Goal: Task Accomplishment & Management: Use online tool/utility

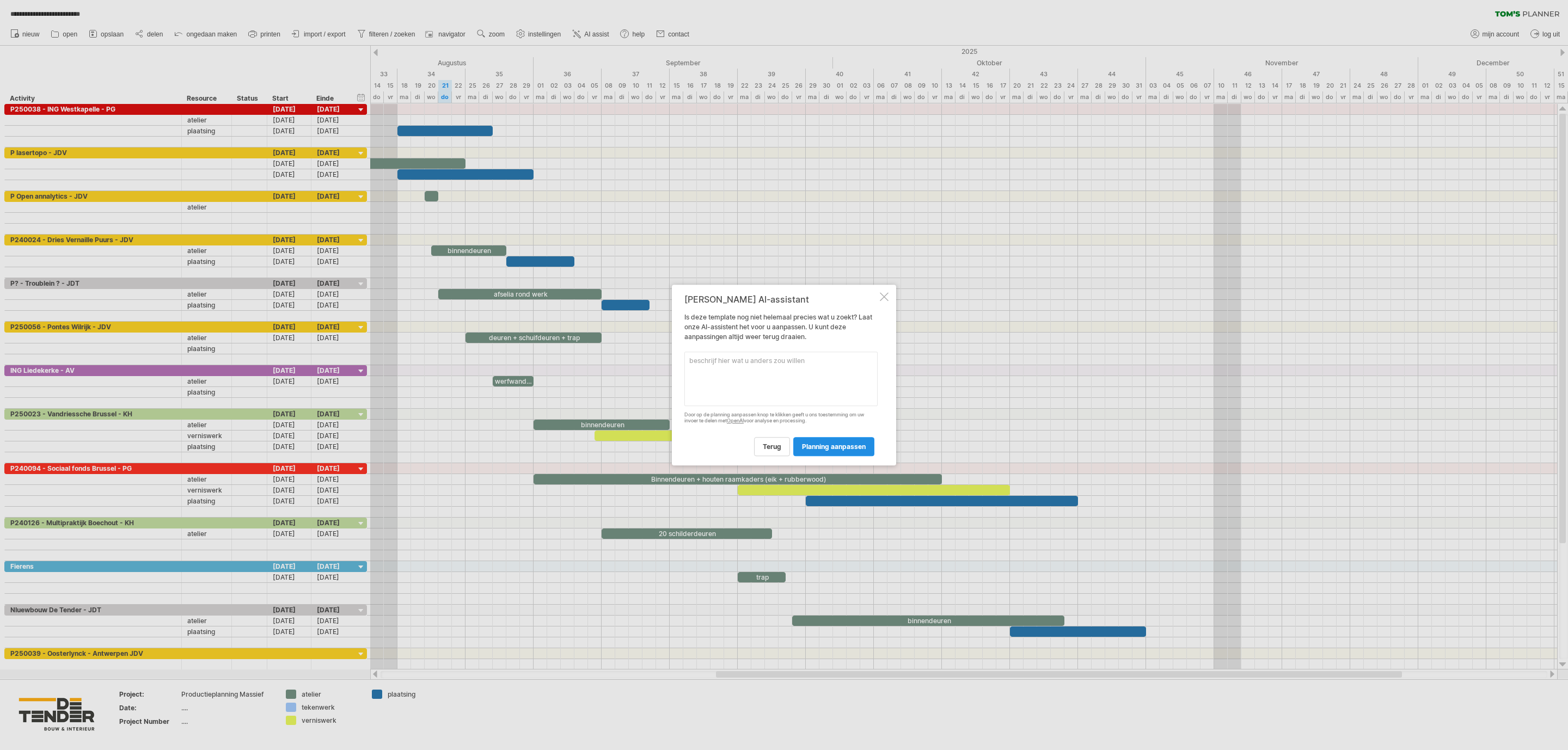
click at [824, 449] on span "planning aanpassen" at bounding box center [834, 447] width 64 height 8
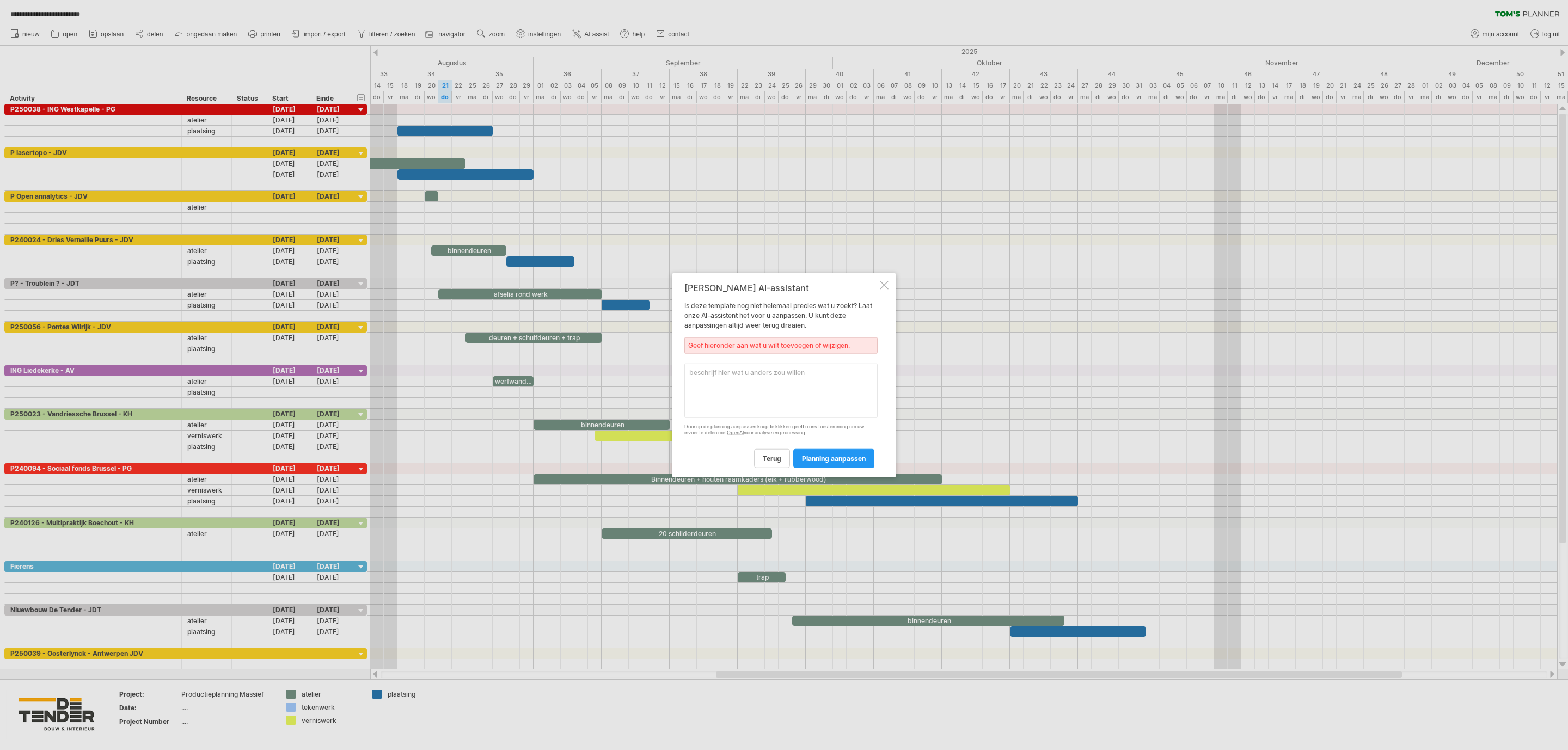
click at [772, 385] on textarea at bounding box center [781, 391] width 193 height 55
click at [884, 283] on div at bounding box center [884, 285] width 9 height 9
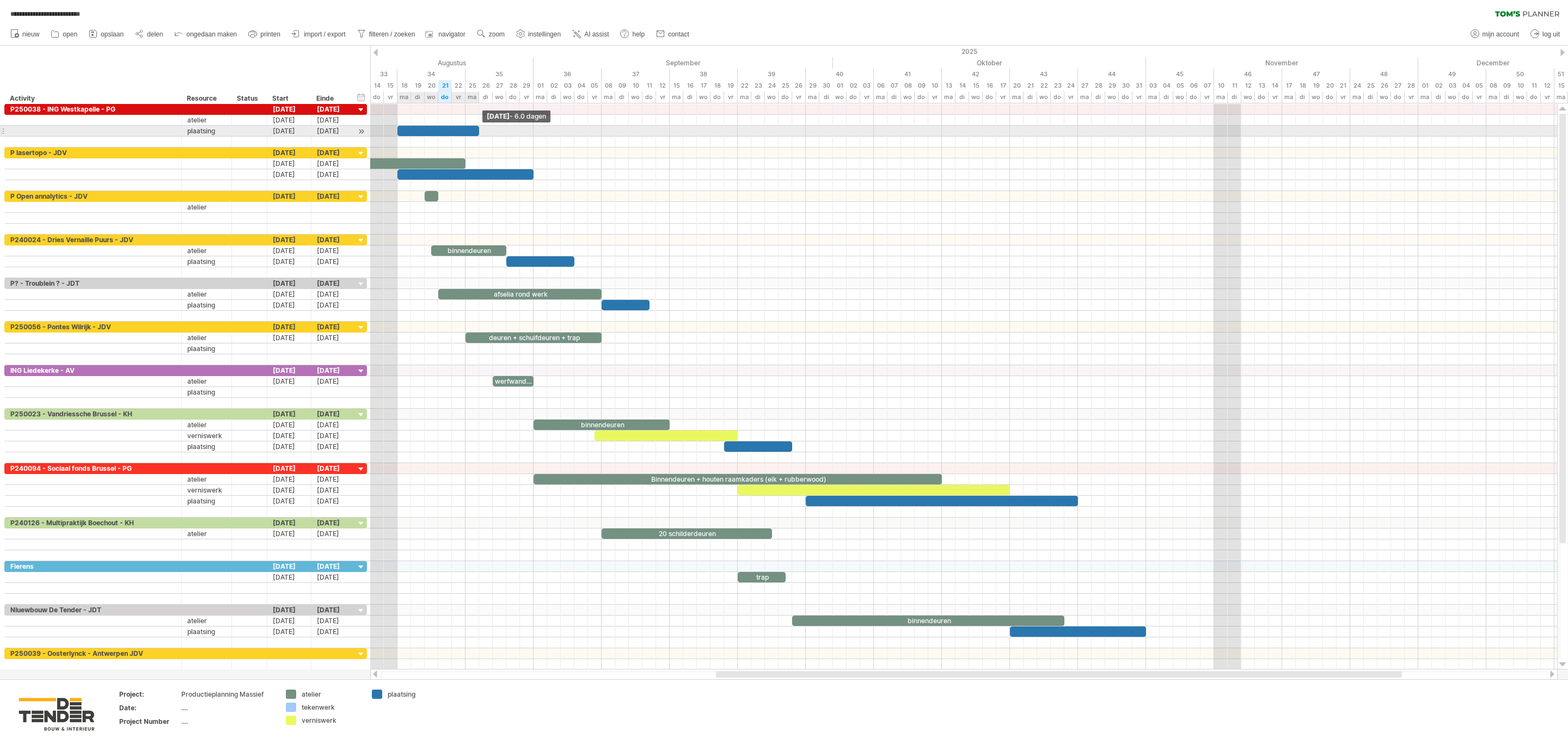
drag, startPoint x: 490, startPoint y: 131, endPoint x: 477, endPoint y: 129, distance: 13.2
click at [477, 129] on span at bounding box center [479, 131] width 4 height 10
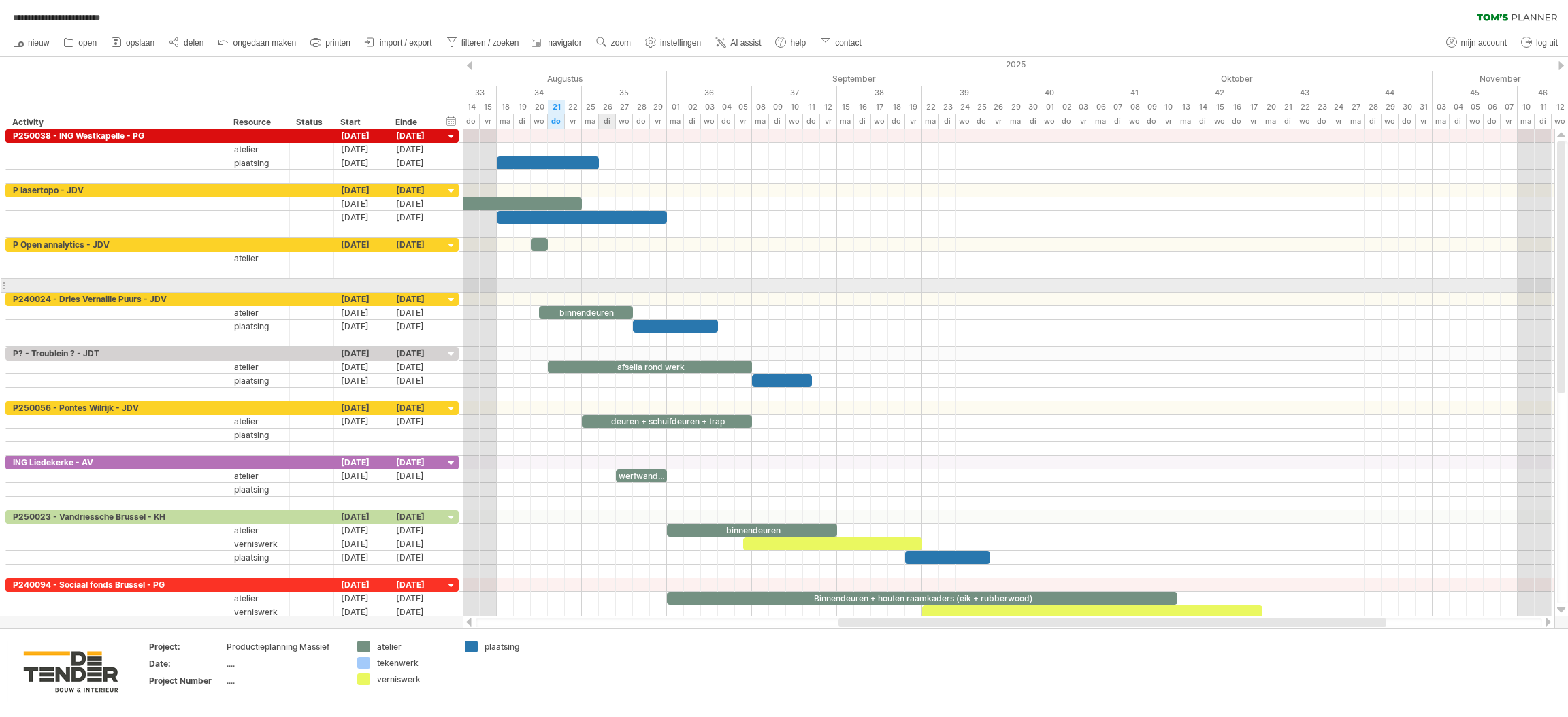
click at [610, 288] on div at bounding box center [1009, 285] width 1091 height 13
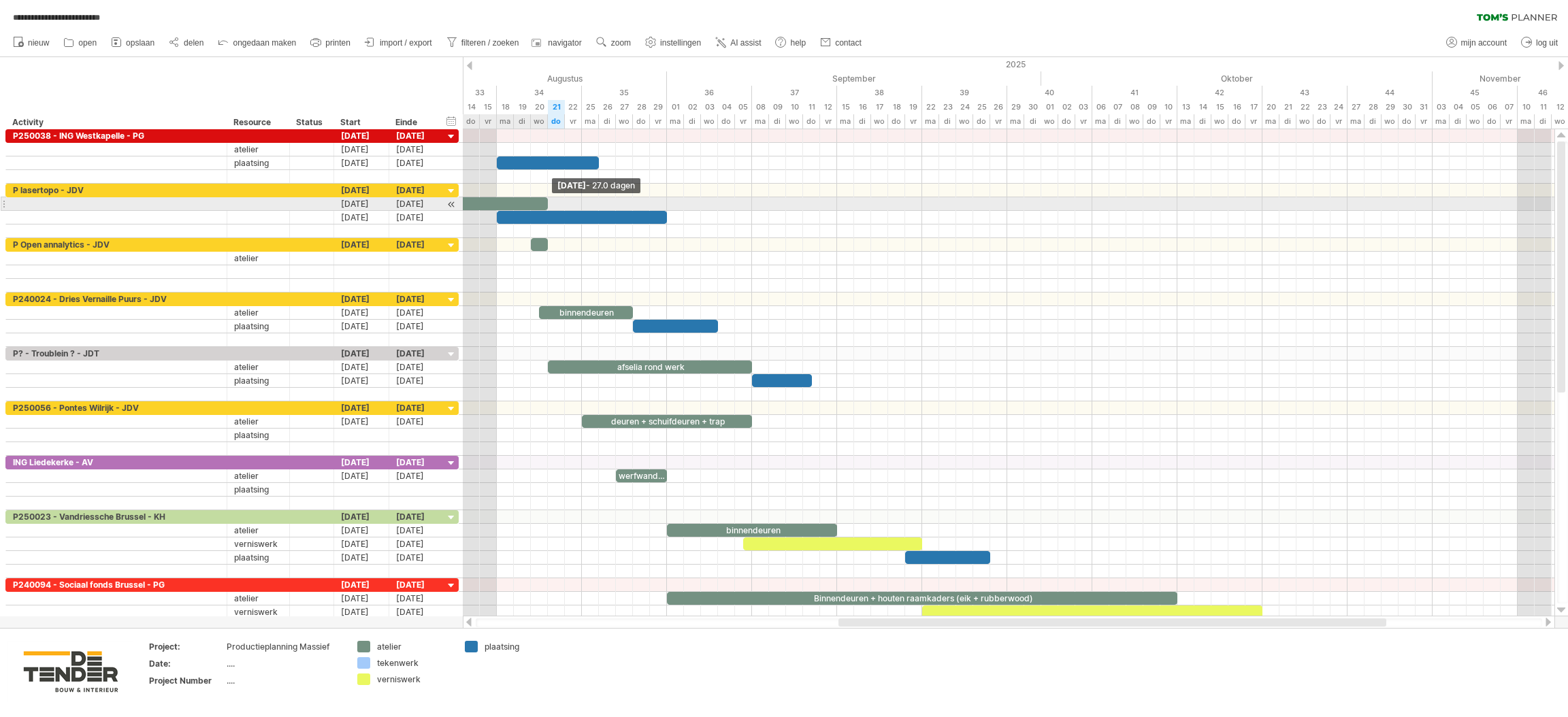
drag, startPoint x: 581, startPoint y: 204, endPoint x: 542, endPoint y: 203, distance: 39.0
click at [542, 203] on div "30 binnendeuren + 5 binnenramen" at bounding box center [317, 204] width 459 height 13
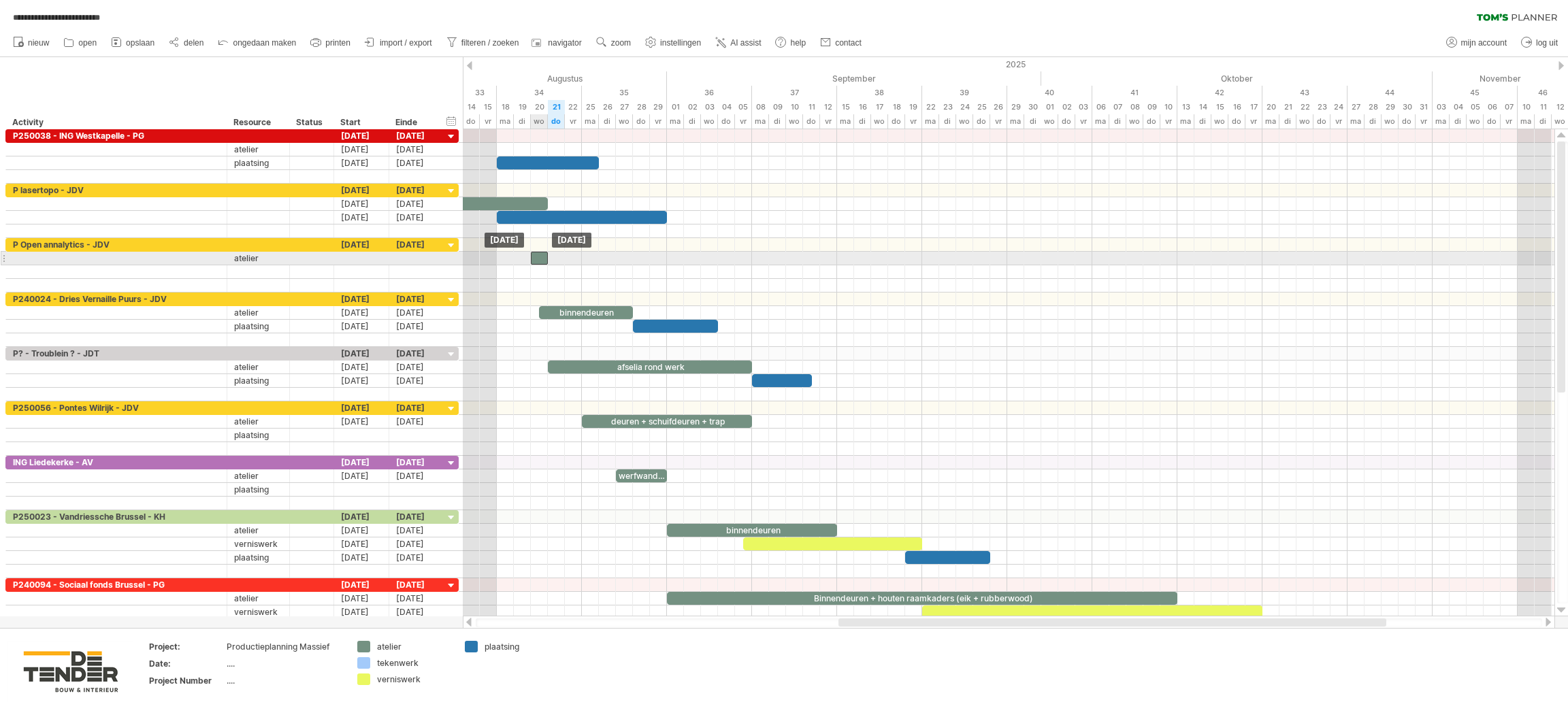
drag, startPoint x: 541, startPoint y: 245, endPoint x: 545, endPoint y: 264, distance: 19.4
drag, startPoint x: 534, startPoint y: 261, endPoint x: 601, endPoint y: 263, distance: 67.0
click at [601, 263] on div at bounding box center [607, 258] width 17 height 13
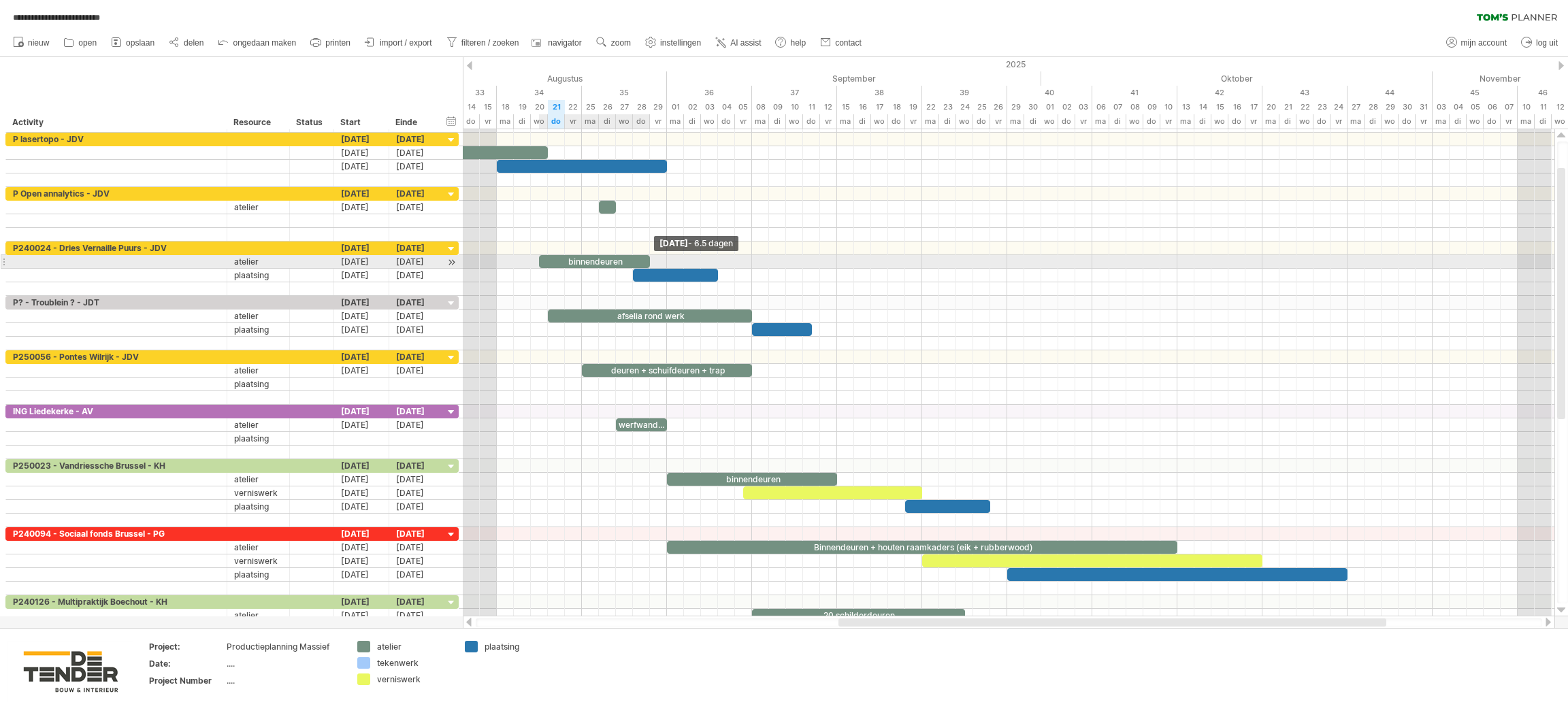
drag, startPoint x: 634, startPoint y: 265, endPoint x: 653, endPoint y: 261, distance: 19.4
click at [653, 261] on div "28 binnendeuren 30 binnendeuren + 5 binnenramen binnendeuren afselia rond werk …" at bounding box center [1009, 373] width 1091 height 487
click at [636, 271] on div at bounding box center [675, 275] width 85 height 13
drag, startPoint x: 656, startPoint y: 279, endPoint x: 688, endPoint y: 279, distance: 32.0
click at [690, 280] on div at bounding box center [709, 275] width 85 height 13
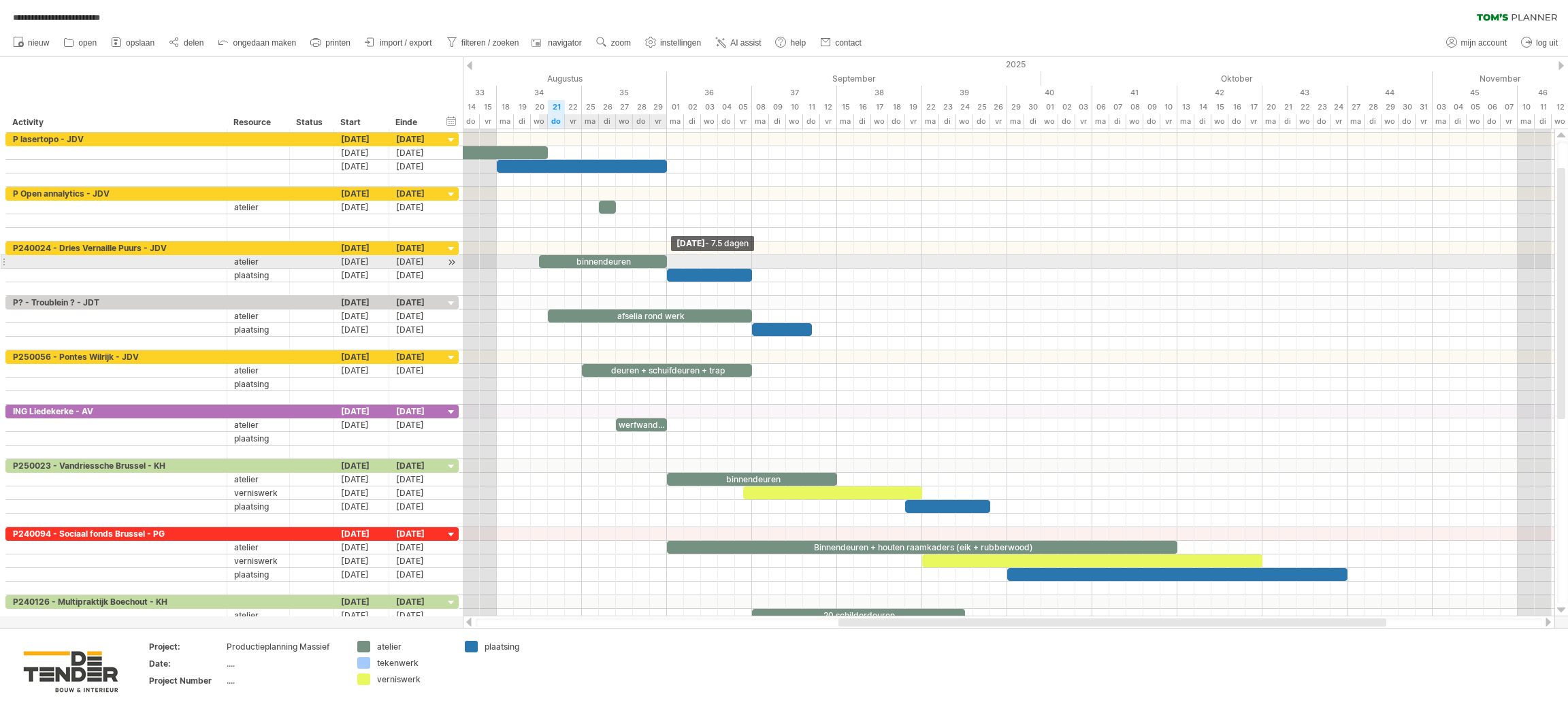
drag, startPoint x: 649, startPoint y: 260, endPoint x: 664, endPoint y: 259, distance: 15.0
click at [664, 259] on span at bounding box center [667, 261] width 5 height 13
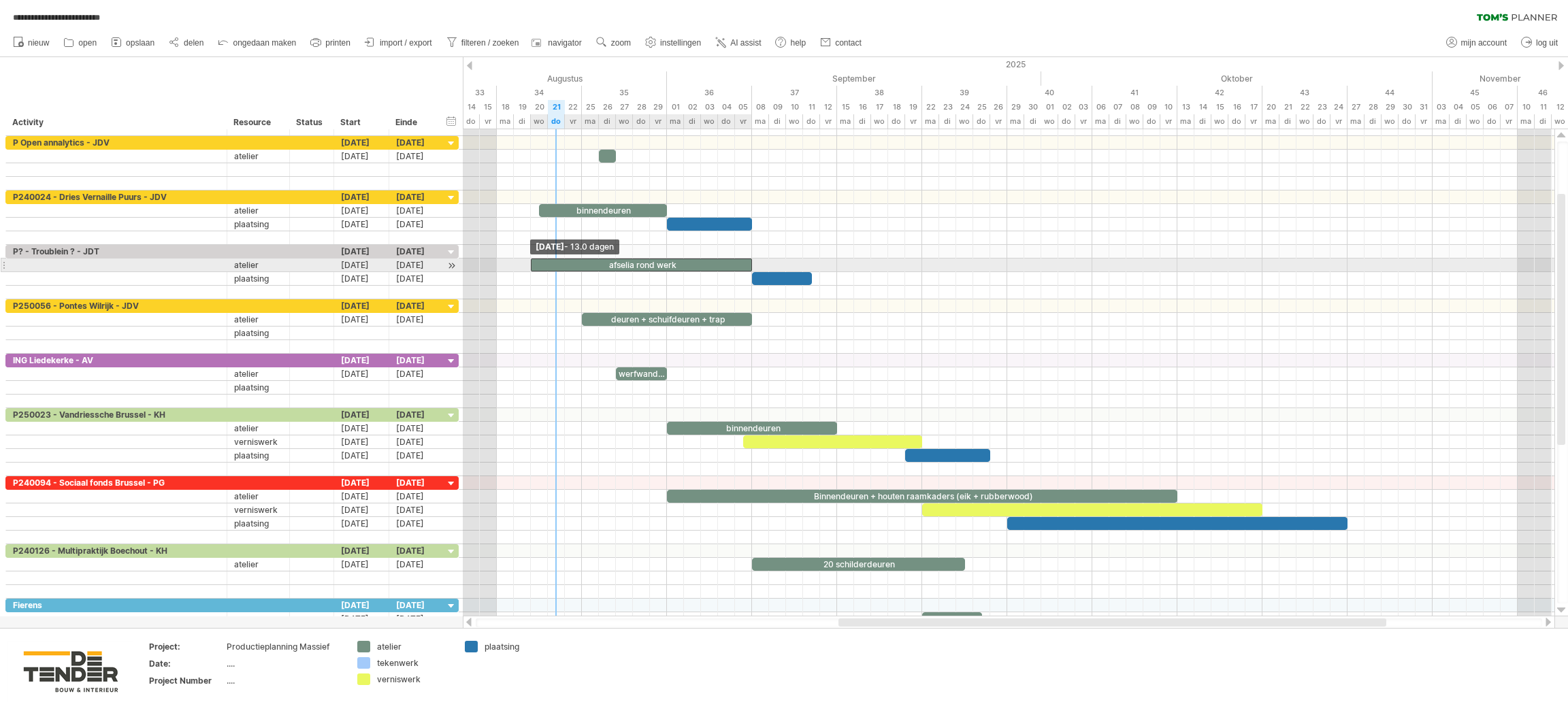
drag, startPoint x: 548, startPoint y: 263, endPoint x: 533, endPoint y: 270, distance: 16.6
click at [533, 270] on span at bounding box center [531, 265] width 5 height 13
drag, startPoint x: 627, startPoint y: 263, endPoint x: 708, endPoint y: 265, distance: 81.0
click at [708, 265] on div "afselia rond werk" at bounding box center [726, 265] width 221 height 13
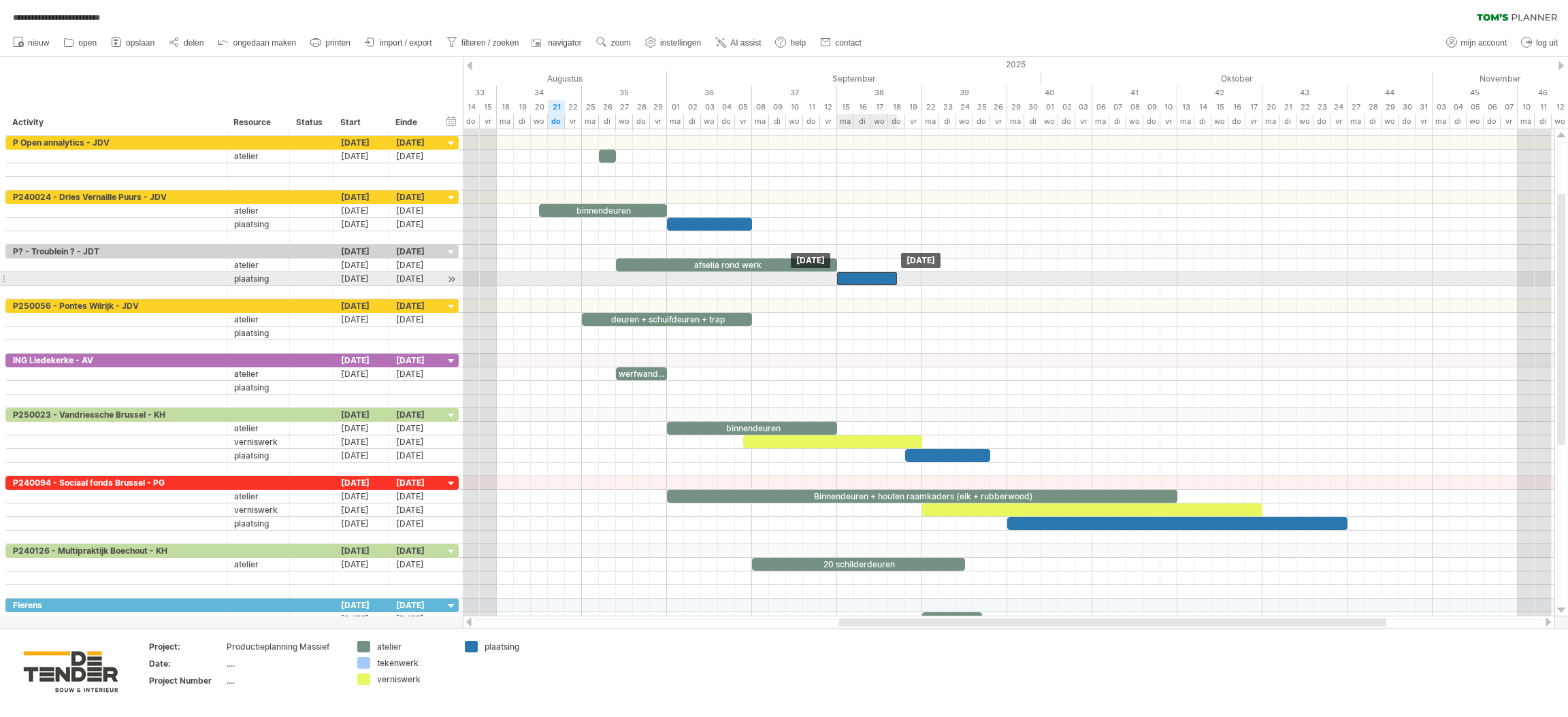
drag, startPoint x: 797, startPoint y: 279, endPoint x: 881, endPoint y: 280, distance: 84.0
click at [881, 280] on div at bounding box center [867, 279] width 60 height 13
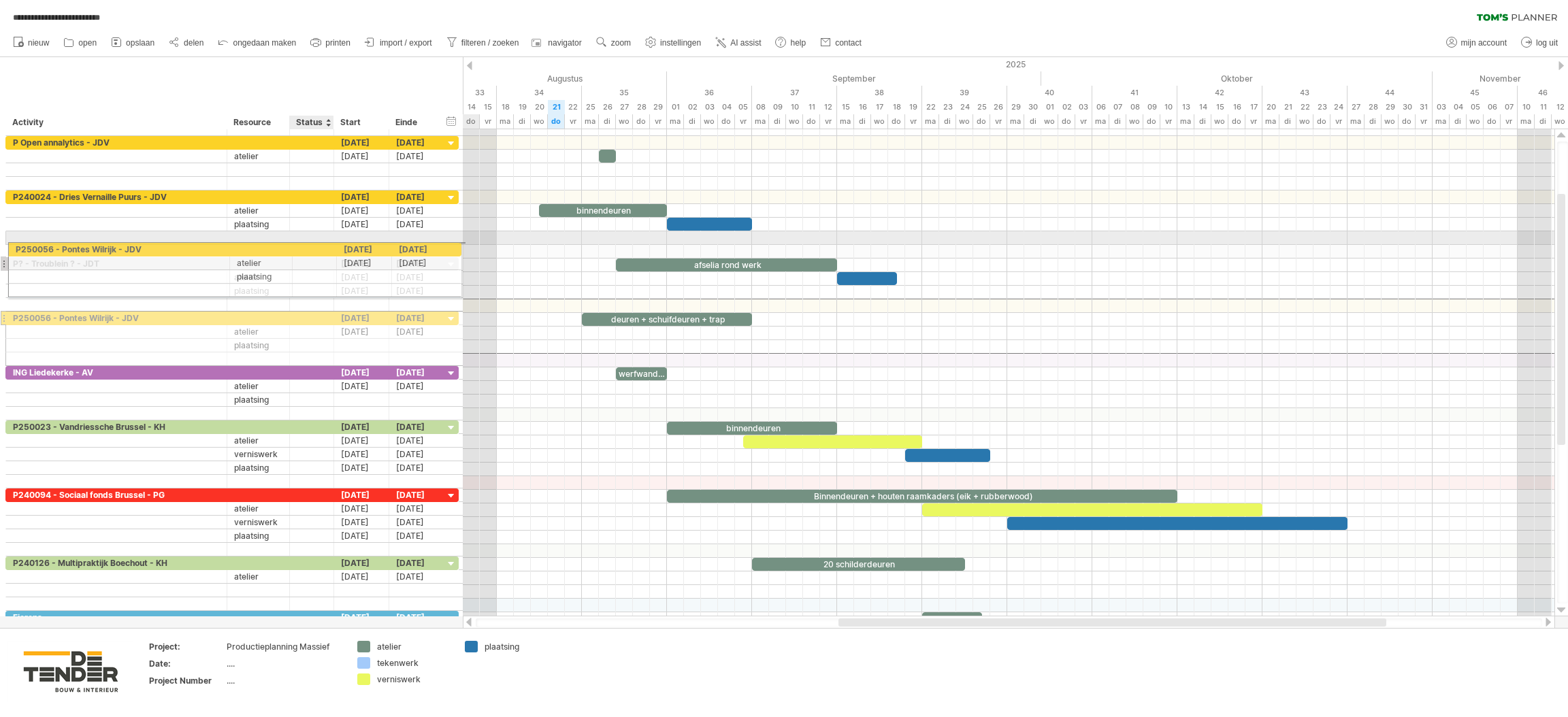
drag, startPoint x: 319, startPoint y: 305, endPoint x: 316, endPoint y: 247, distance: 58.1
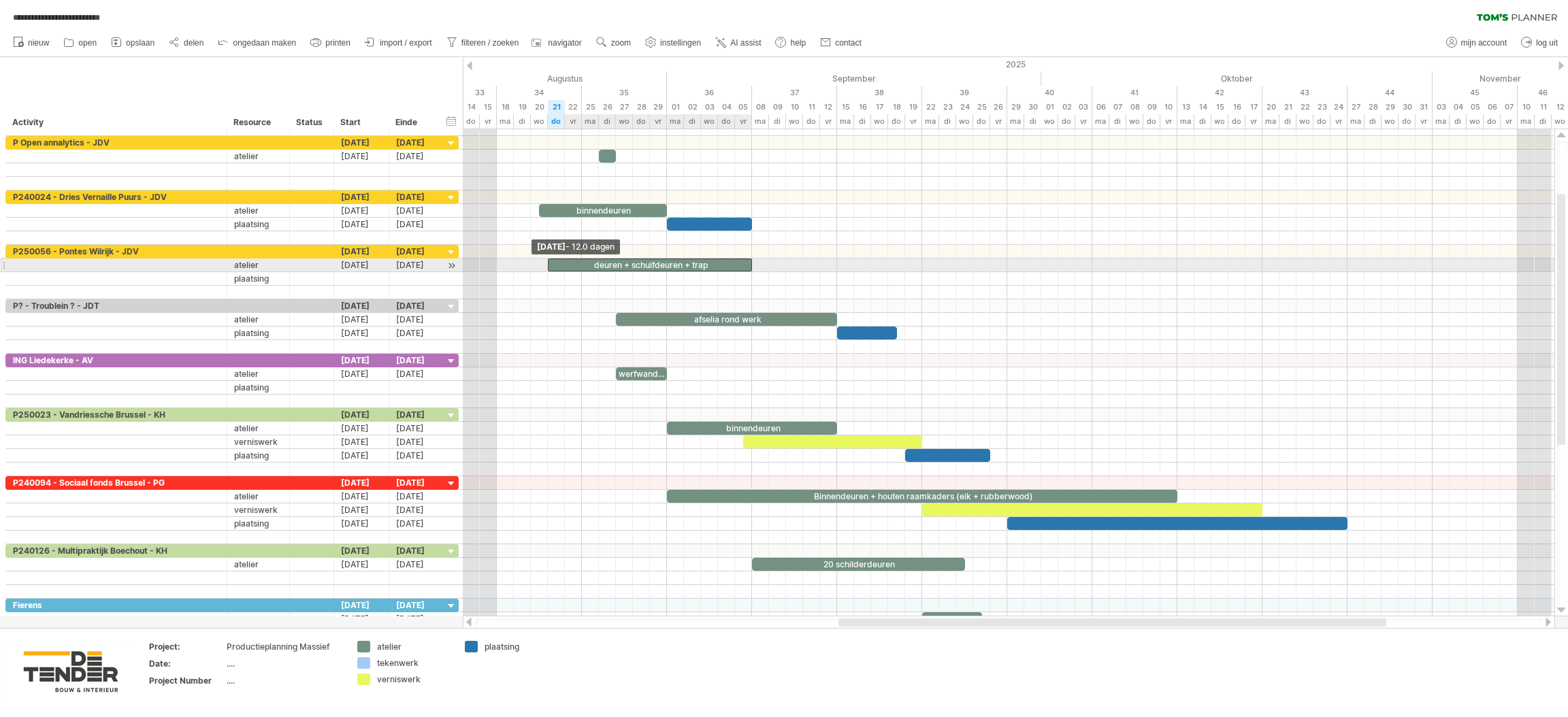
drag, startPoint x: 581, startPoint y: 265, endPoint x: 547, endPoint y: 265, distance: 34.0
click at [547, 265] on span at bounding box center [548, 265] width 5 height 13
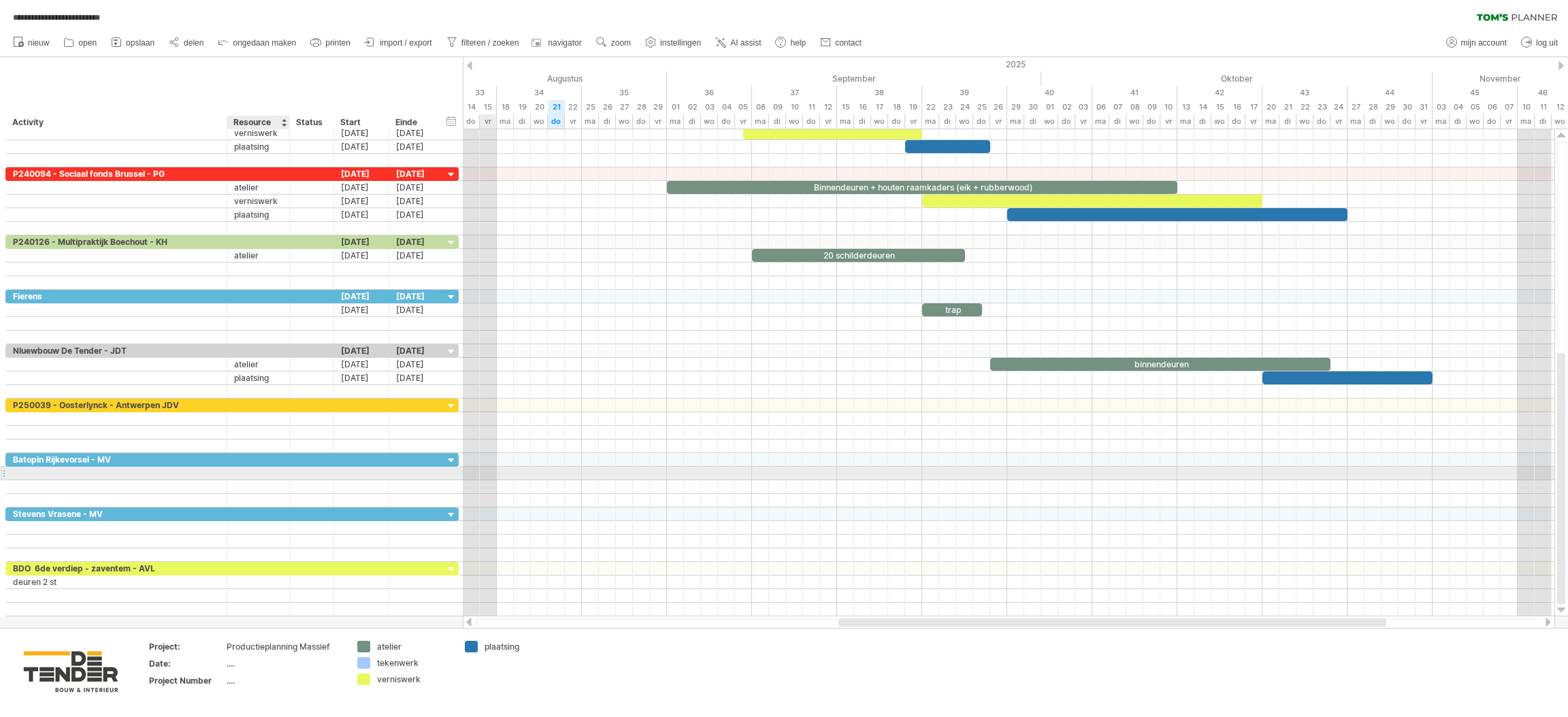
click at [271, 479] on div at bounding box center [258, 473] width 49 height 13
type input "*******"
click at [369, 480] on div at bounding box center [361, 473] width 55 height 13
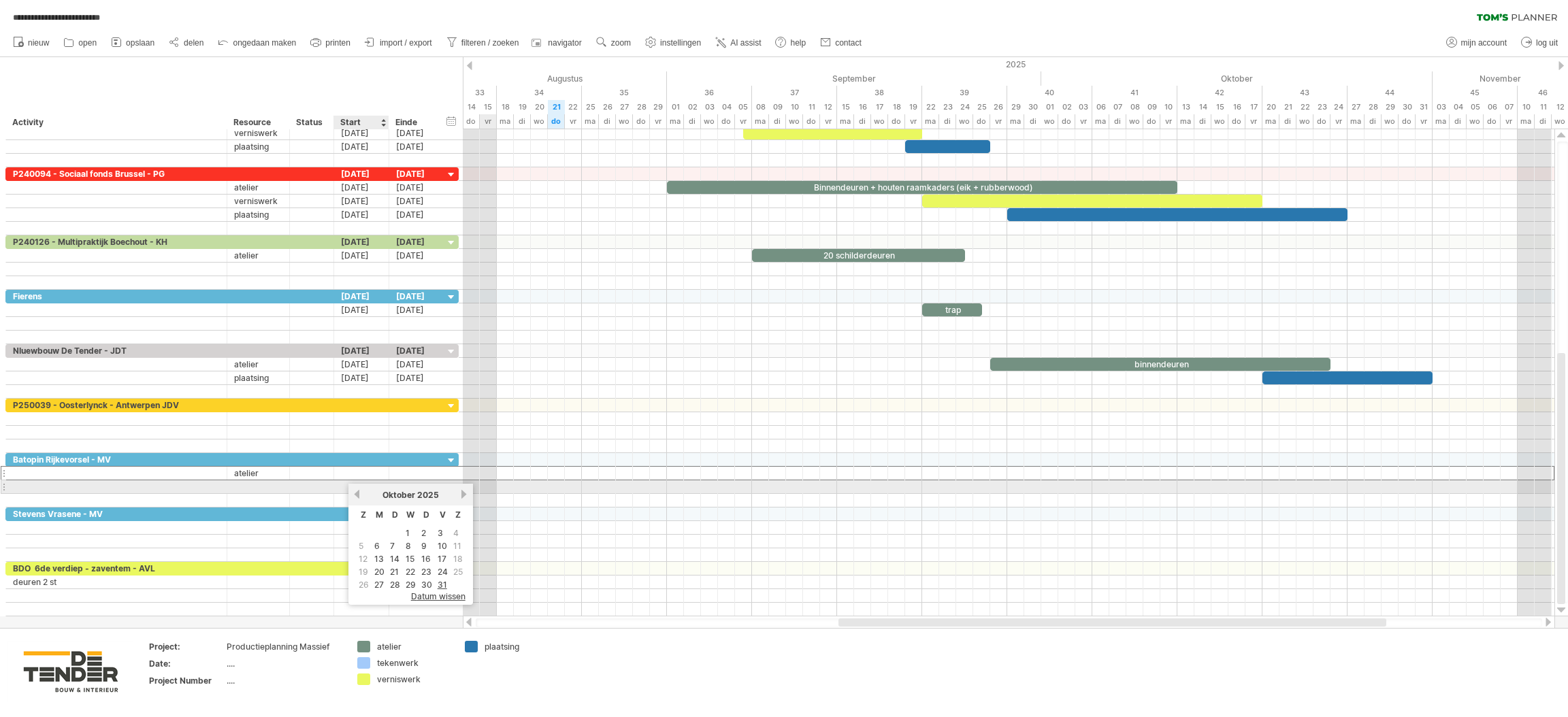
click at [357, 489] on link "vorige" at bounding box center [356, 493] width 10 height 10
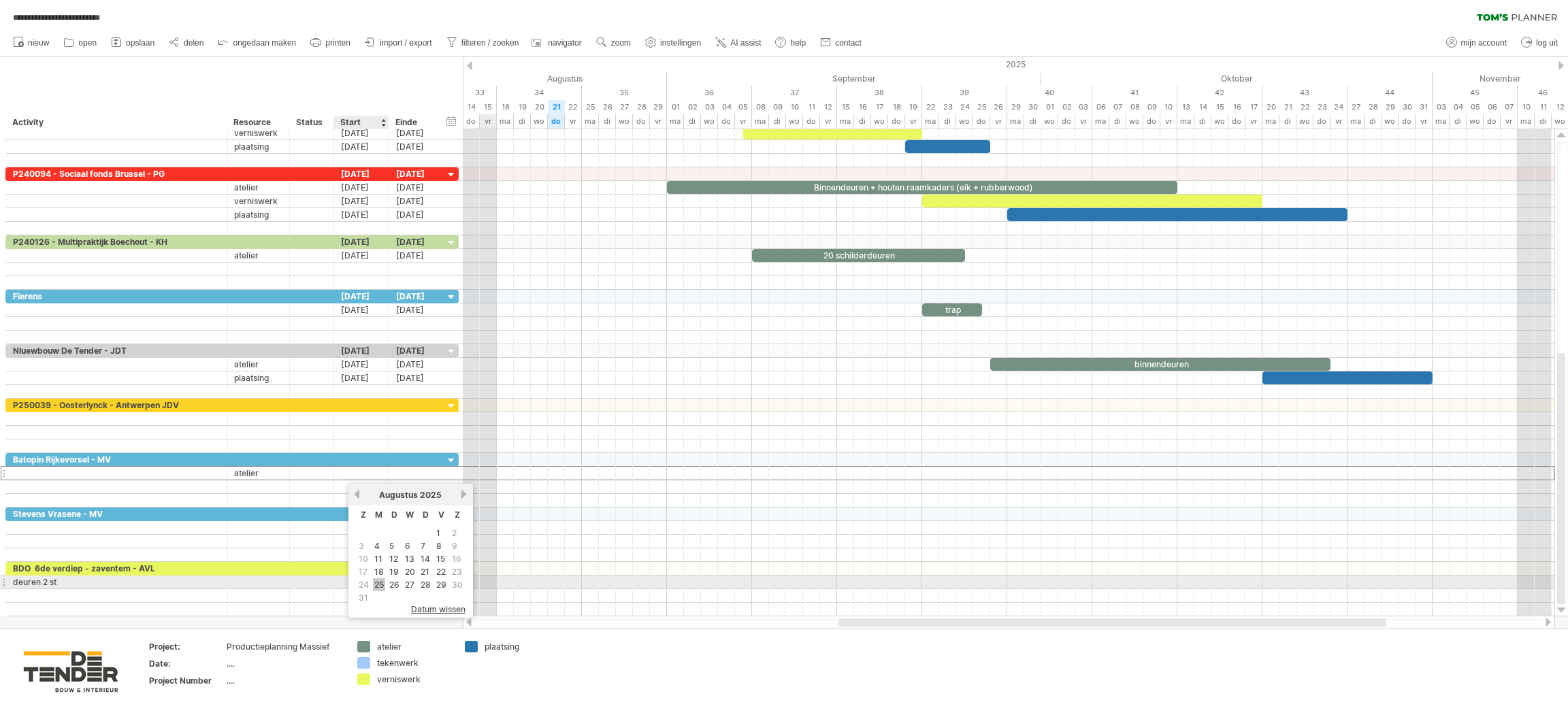
click at [373, 579] on link "25" at bounding box center [379, 585] width 13 height 13
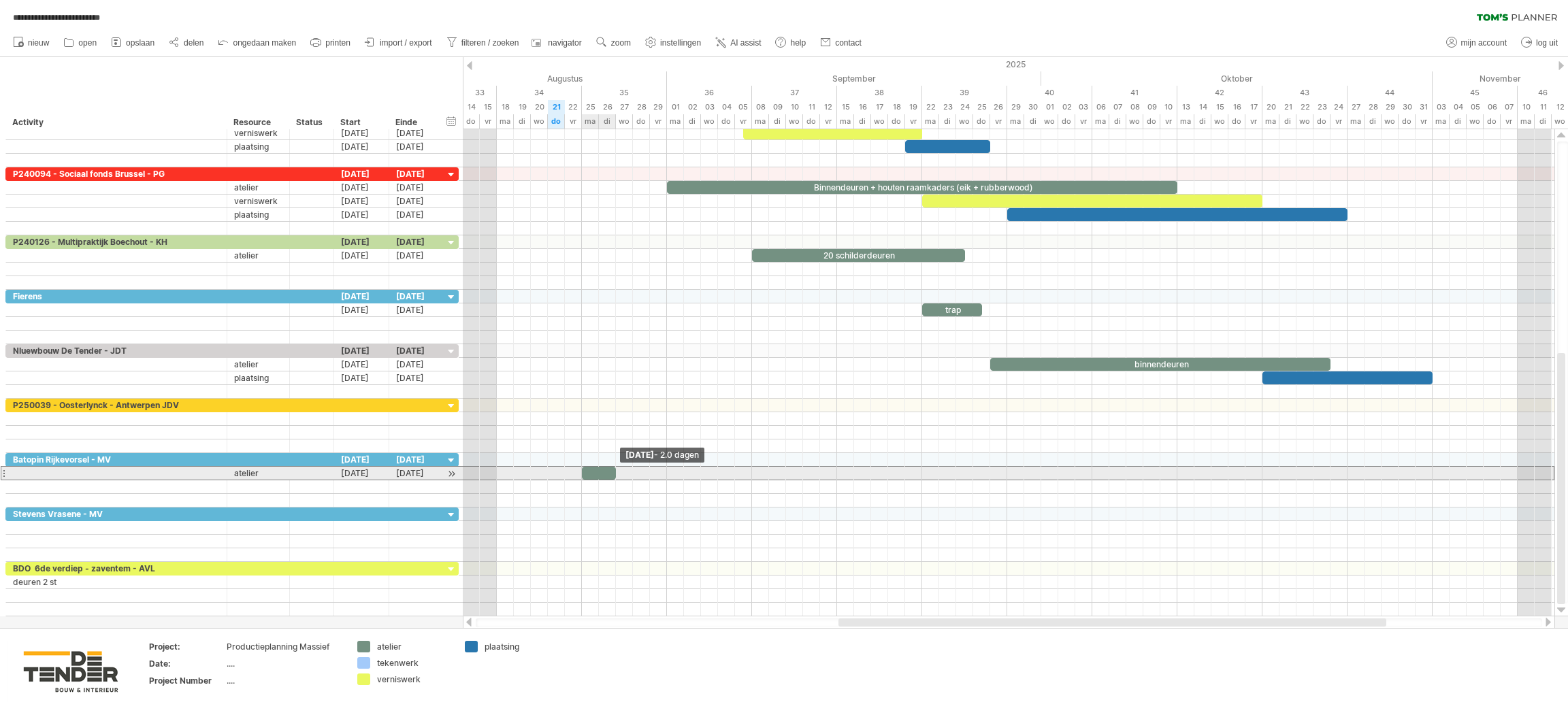
drag, startPoint x: 597, startPoint y: 473, endPoint x: 614, endPoint y: 475, distance: 17.1
click at [614, 475] on span at bounding box center [616, 473] width 5 height 13
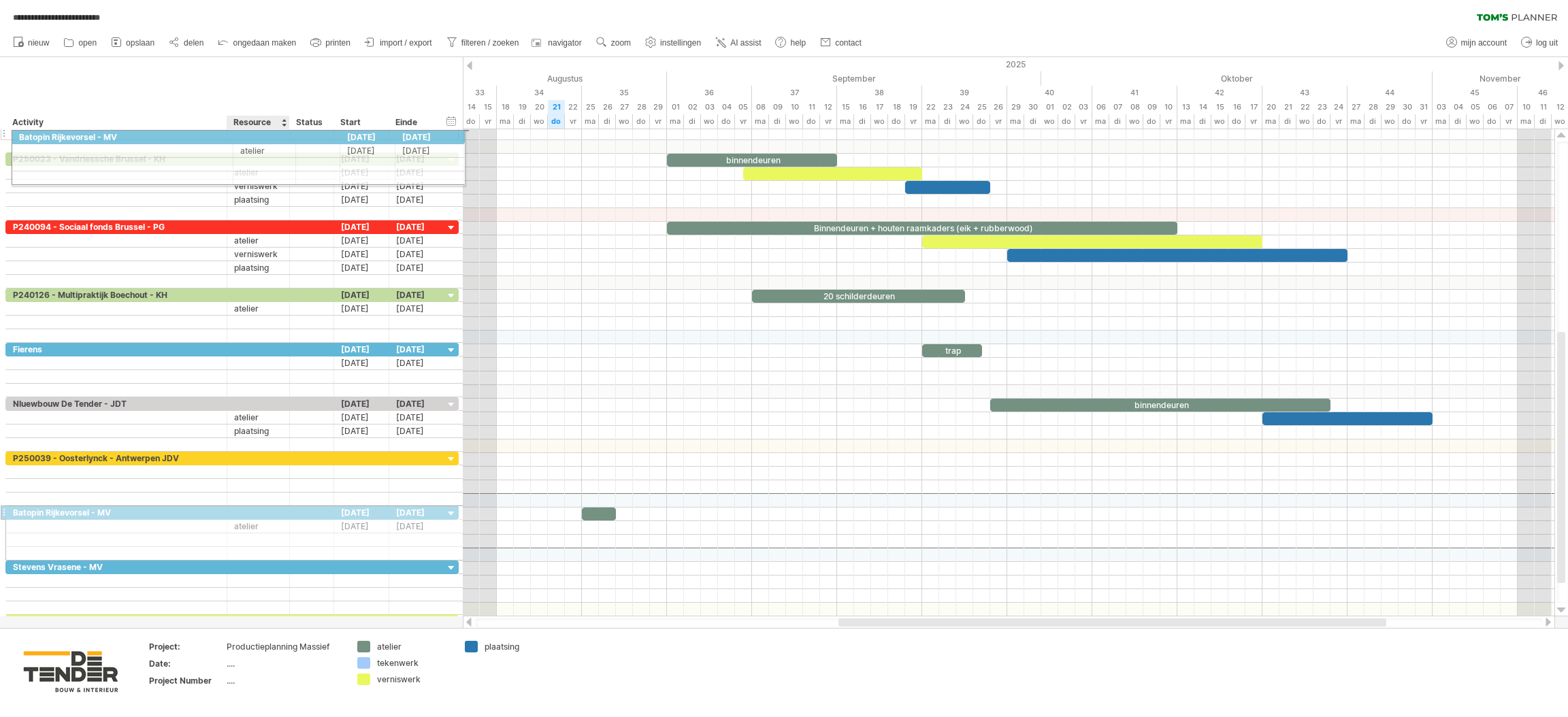
drag, startPoint x: 254, startPoint y: 463, endPoint x: 256, endPoint y: 135, distance: 328.0
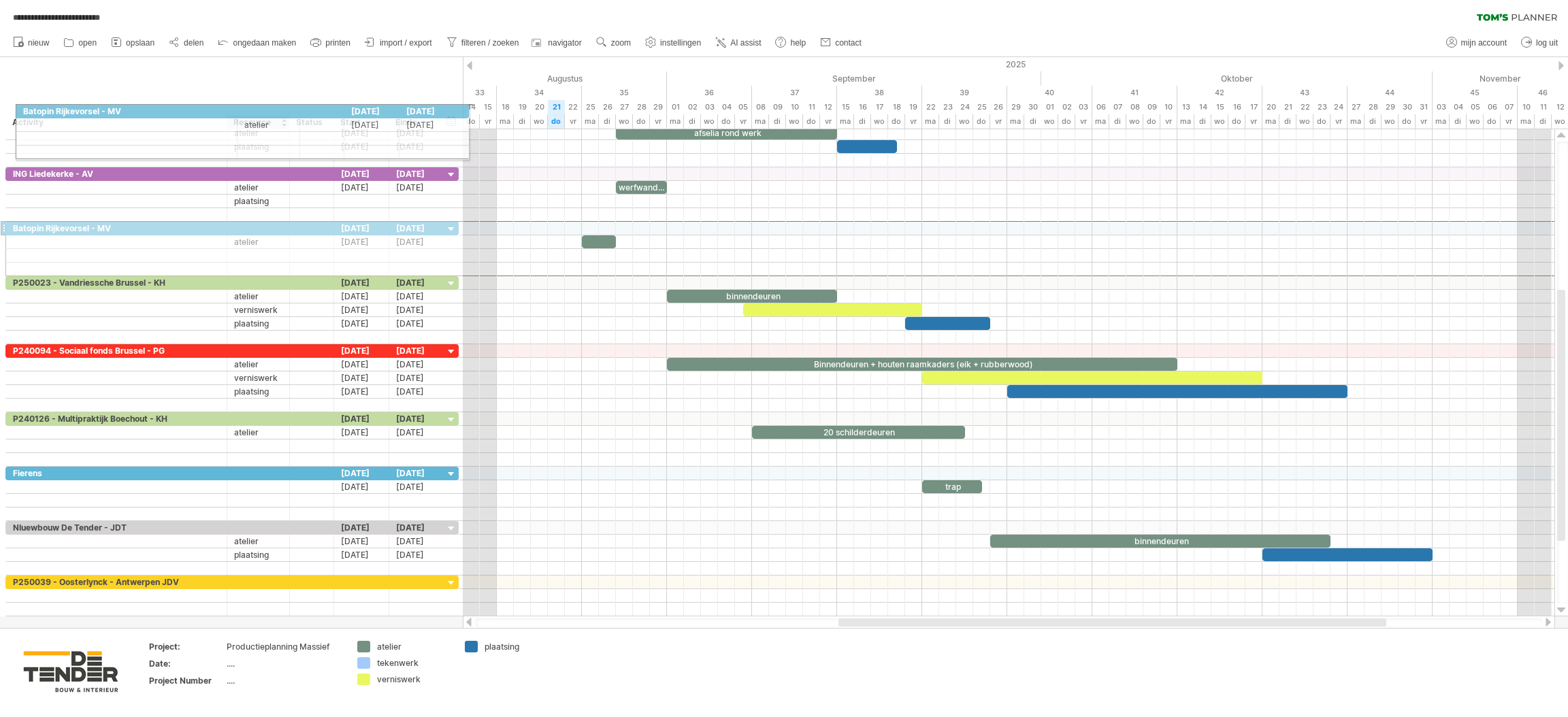
drag, startPoint x: 227, startPoint y: 146, endPoint x: 236, endPoint y: 109, distance: 38.1
click at [236, 109] on div "**********" at bounding box center [784, 358] width 1568 height 717
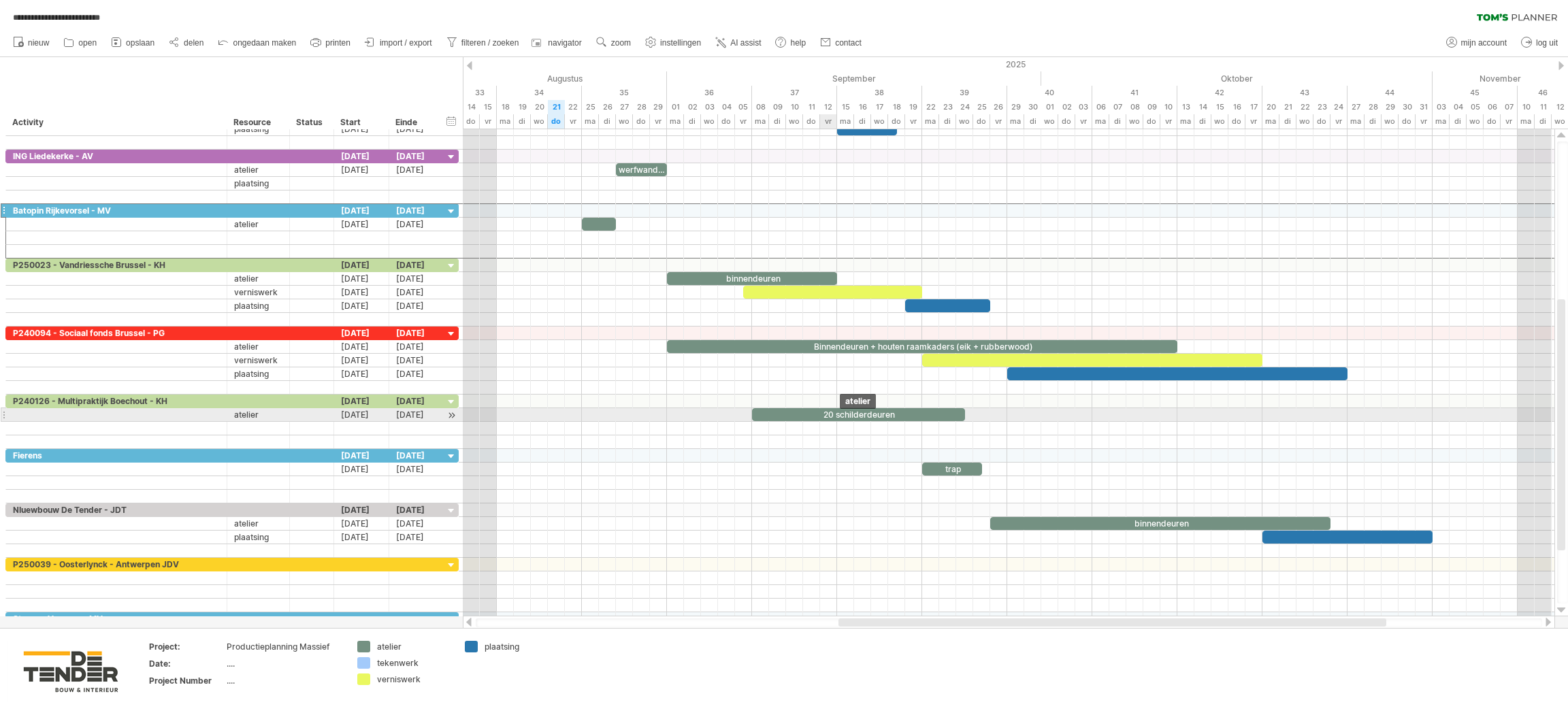
drag, startPoint x: 836, startPoint y: 418, endPoint x: 851, endPoint y: 412, distance: 16.2
click at [835, 416] on div "20 schilderdeuren" at bounding box center [859, 414] width 213 height 13
click at [902, 416] on div "**********" at bounding box center [859, 414] width 212 height 13
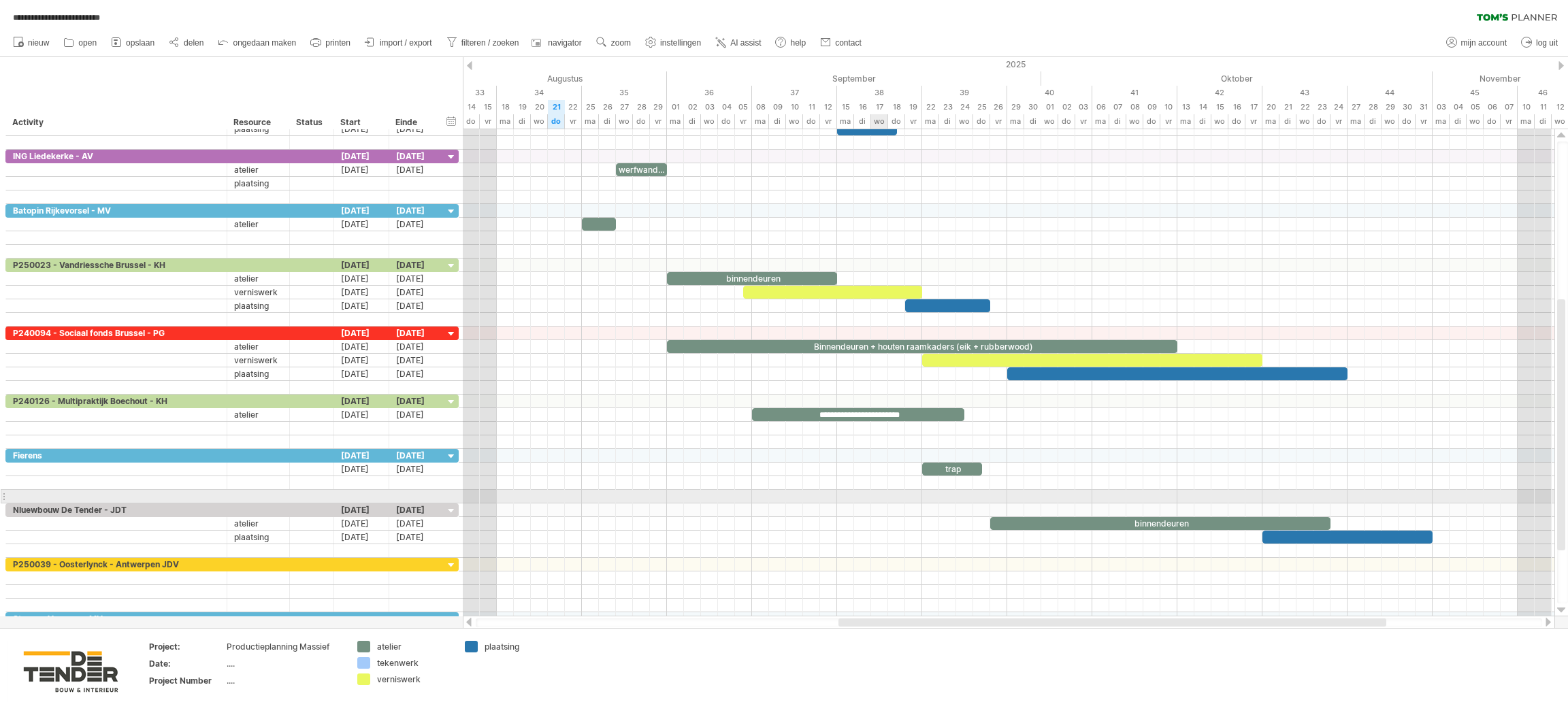
click at [878, 494] on div at bounding box center [1009, 496] width 1091 height 13
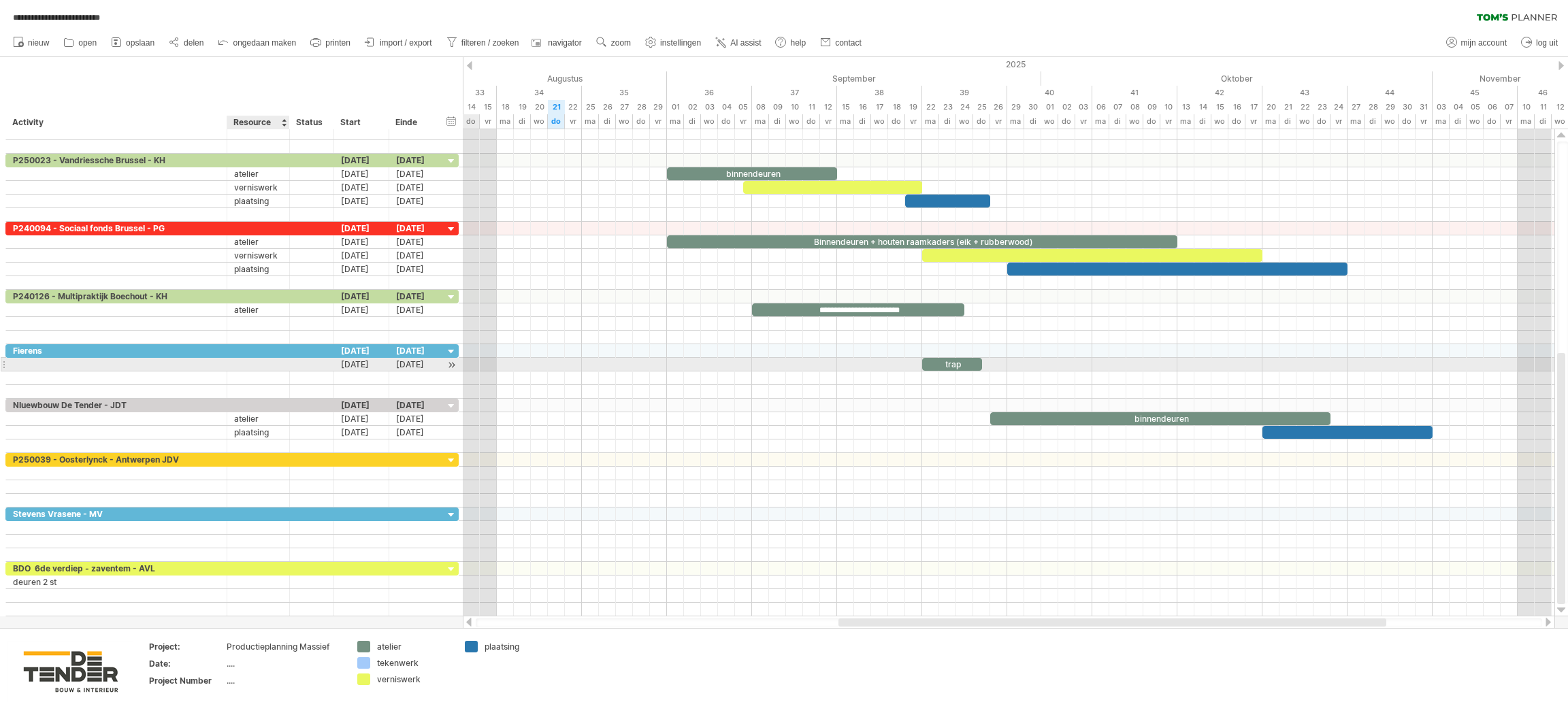
drag, startPoint x: 253, startPoint y: 369, endPoint x: 256, endPoint y: 362, distance: 7.6
click at [253, 368] on div at bounding box center [258, 364] width 49 height 13
type input "*******"
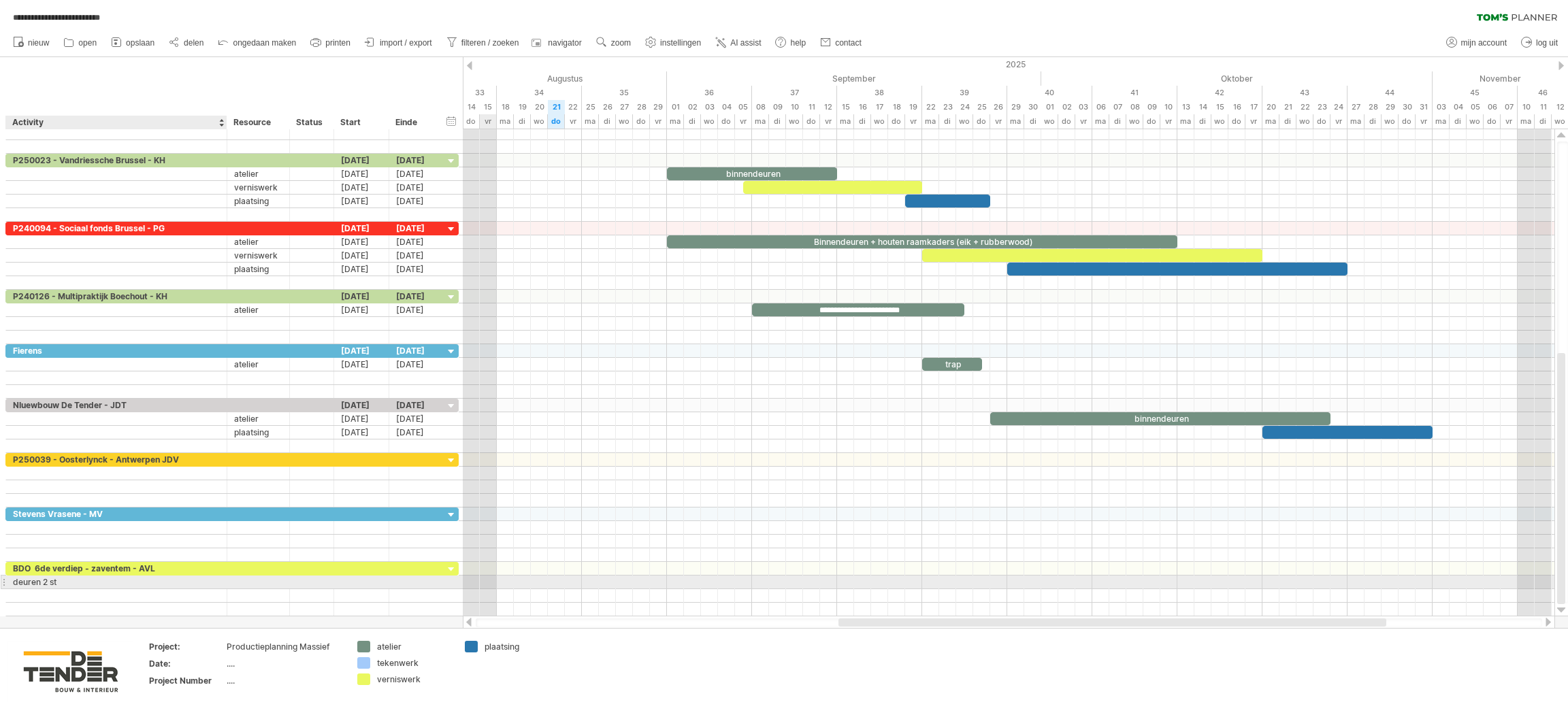
click at [60, 582] on div "deuren 2 st" at bounding box center [116, 582] width 207 height 13
type input "*"
click at [271, 587] on div at bounding box center [258, 582] width 49 height 13
type input "*******"
click at [366, 588] on div at bounding box center [361, 582] width 55 height 13
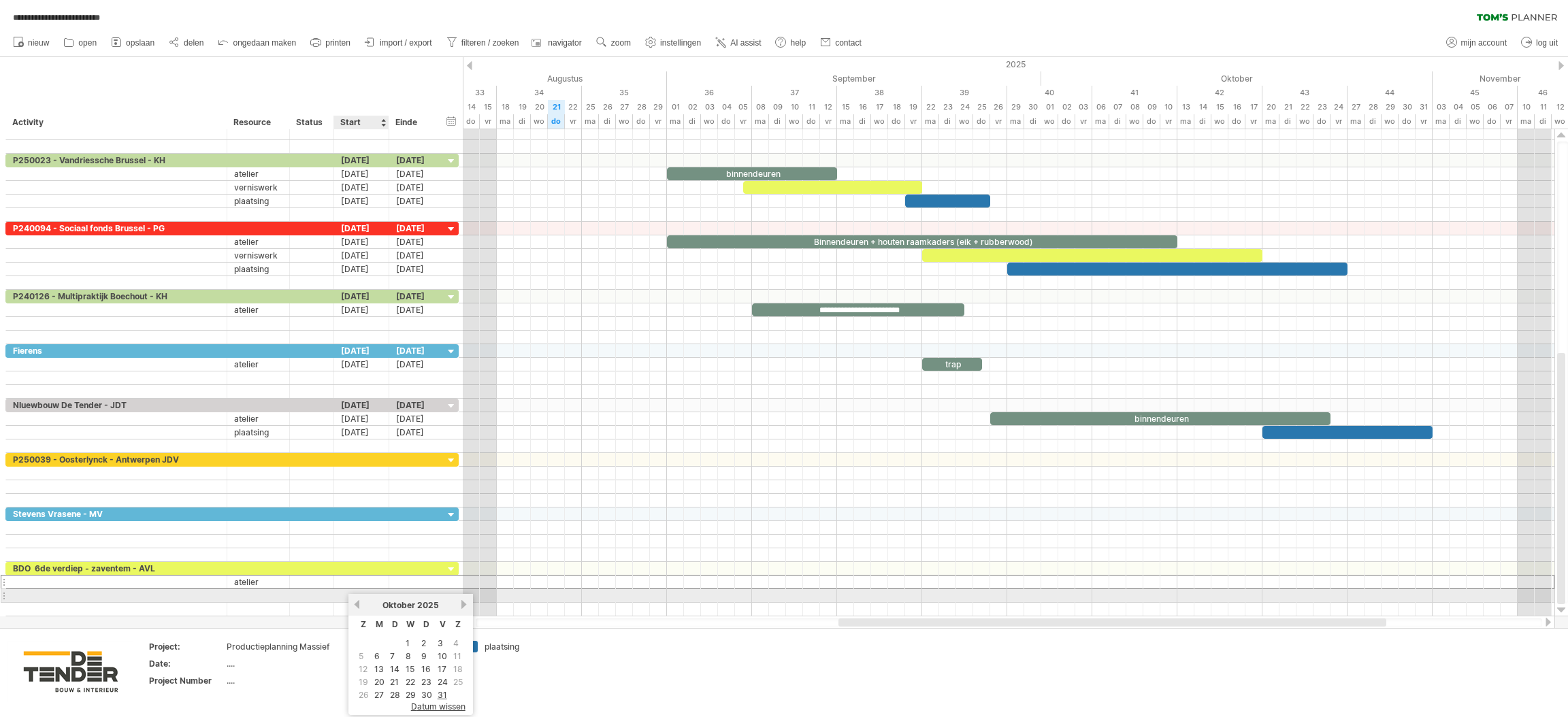
click at [354, 604] on link "vorige" at bounding box center [356, 604] width 10 height 10
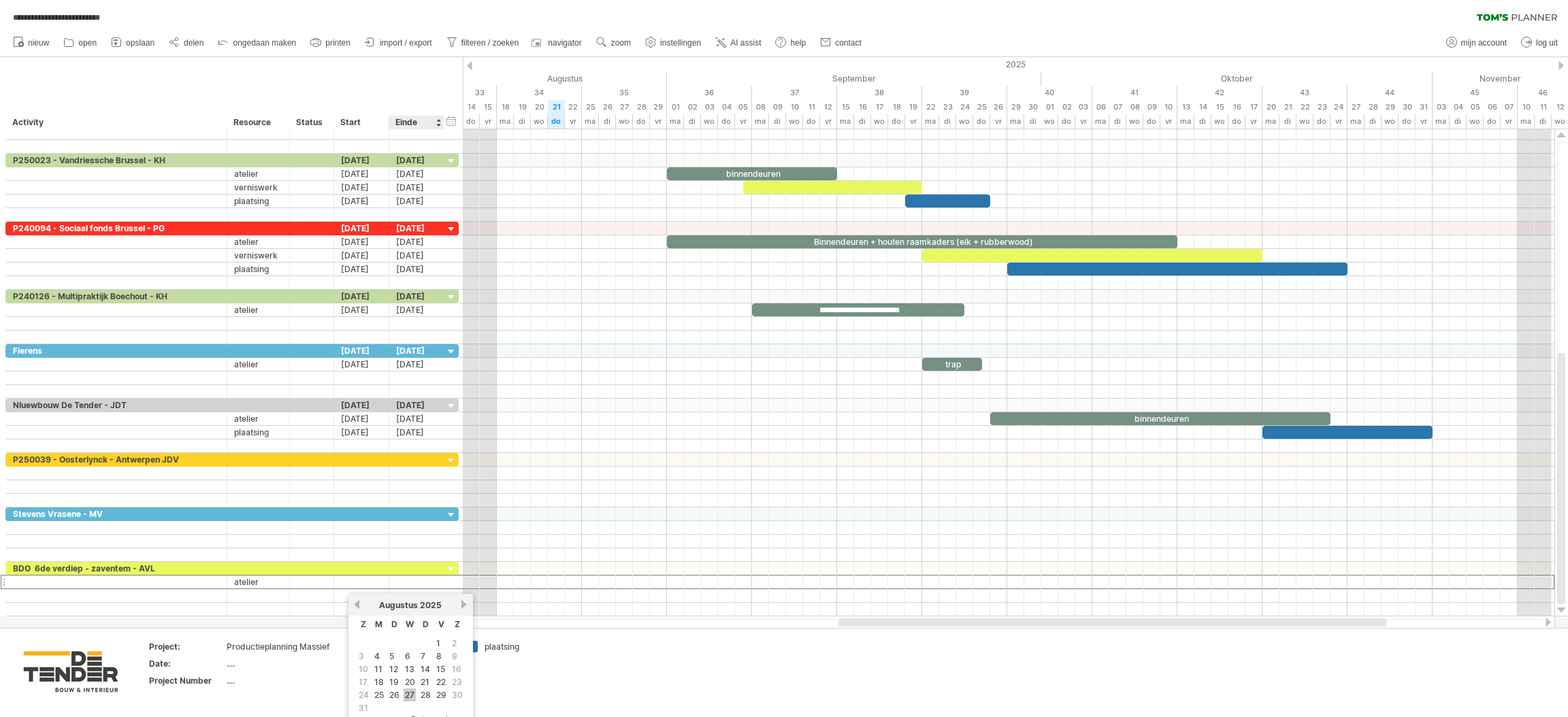
click at [406, 688] on link "27" at bounding box center [410, 695] width 13 height 13
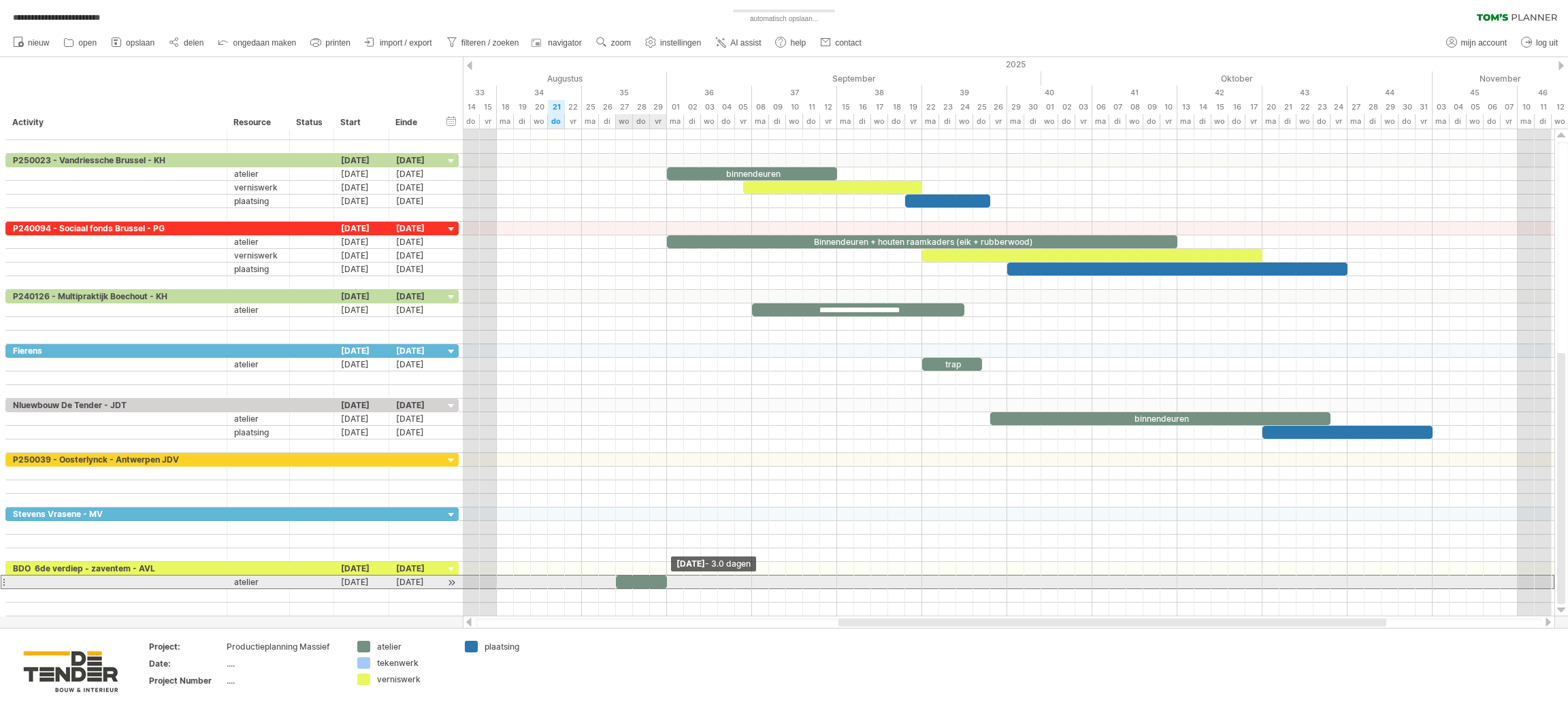
drag, startPoint x: 632, startPoint y: 582, endPoint x: 663, endPoint y: 581, distance: 31.0
click at [663, 581] on div at bounding box center [641, 582] width 51 height 13
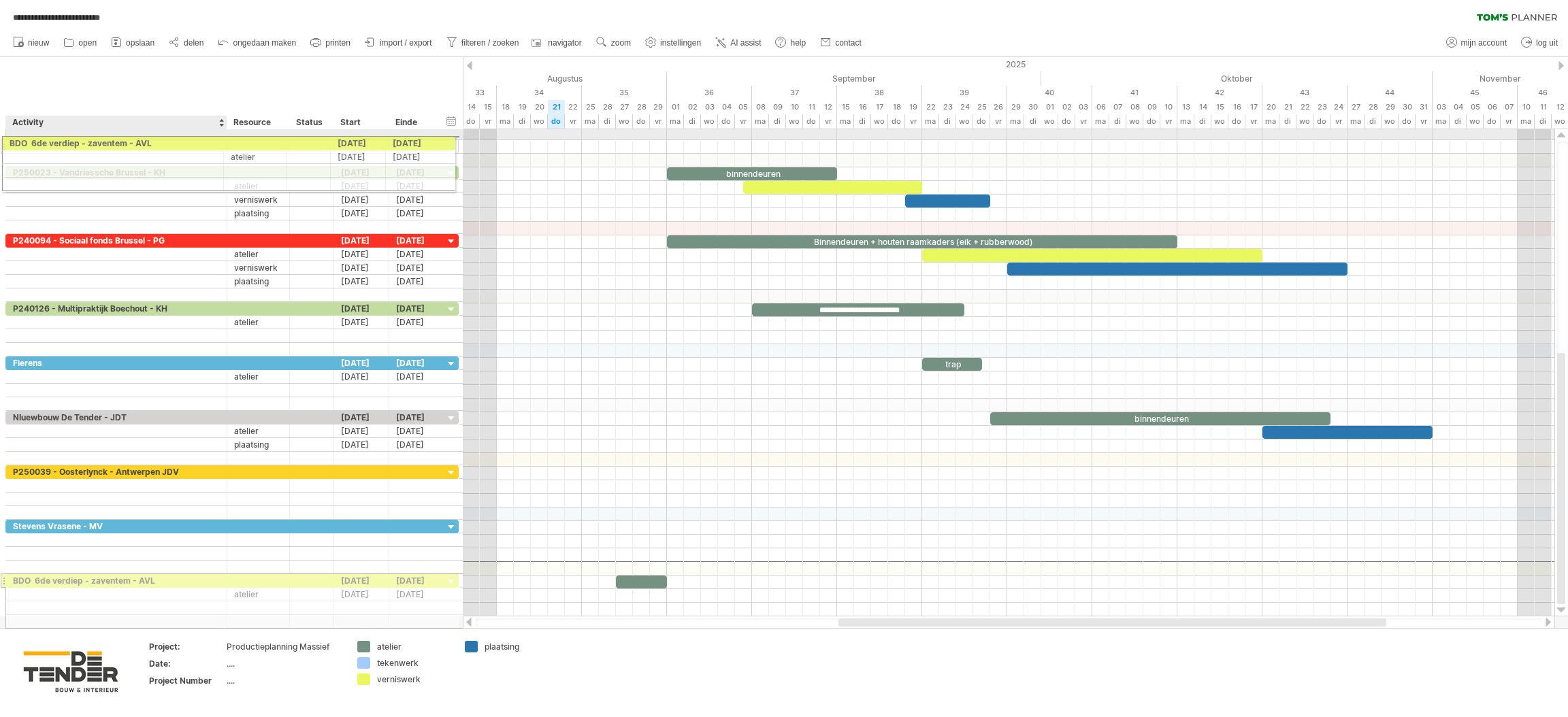
drag, startPoint x: 195, startPoint y: 576, endPoint x: 189, endPoint y: 141, distance: 435.0
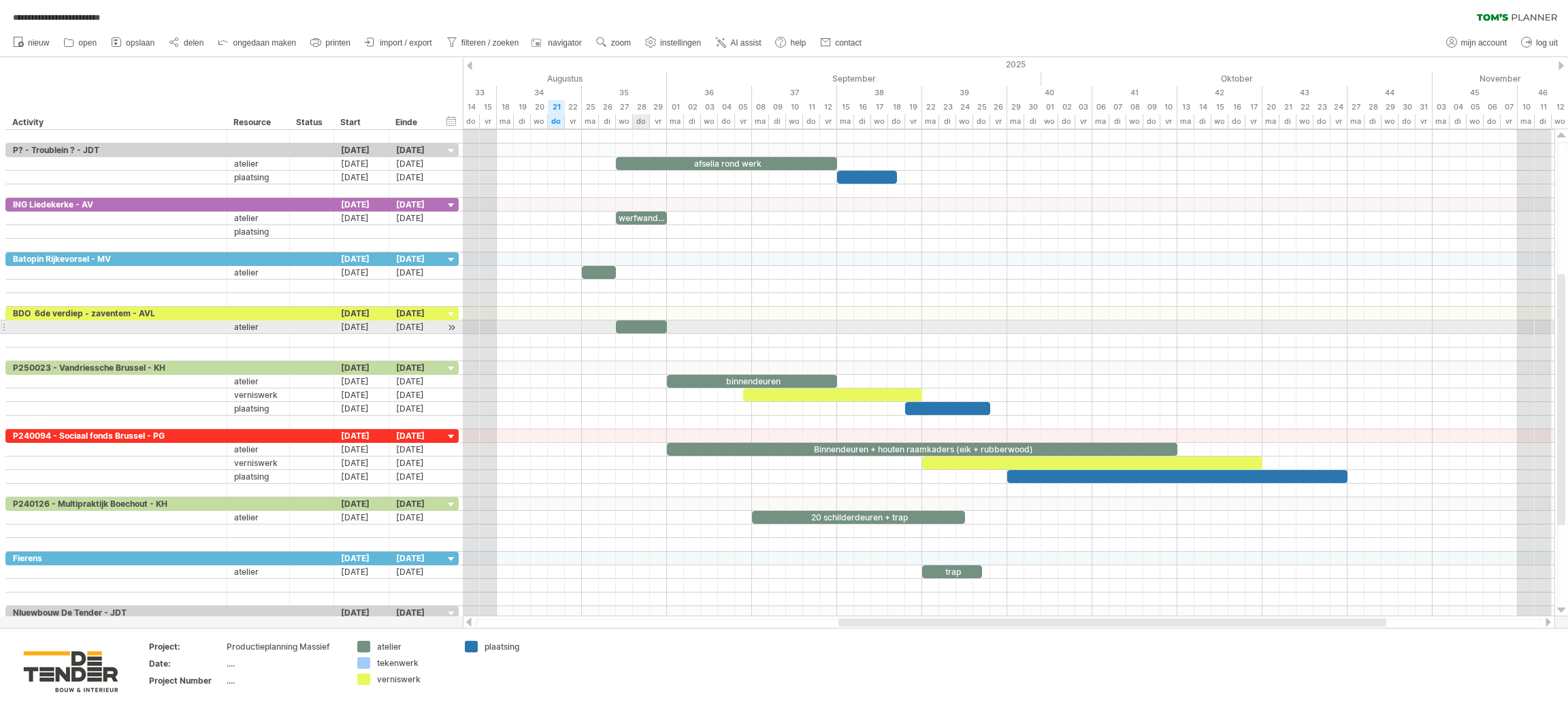
click at [638, 331] on div at bounding box center [641, 327] width 51 height 13
